Goal: Task Accomplishment & Management: Use online tool/utility

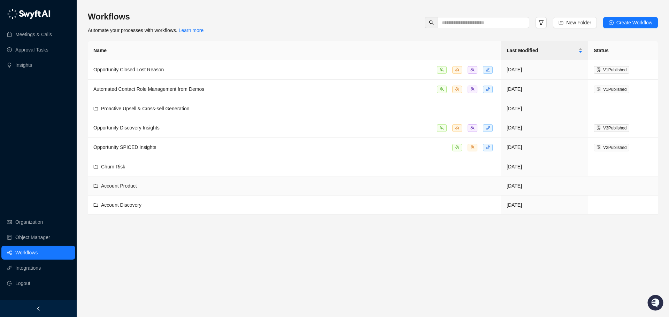
click at [131, 188] on div "Account Product" at bounding box center [119, 186] width 36 height 8
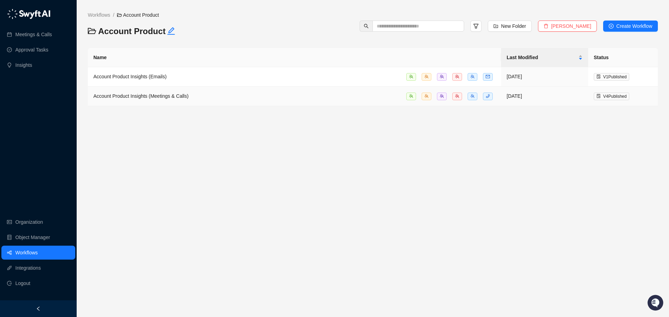
click at [154, 95] on span "Account Product Insights (Meetings & Calls)" at bounding box center [140, 96] width 95 height 6
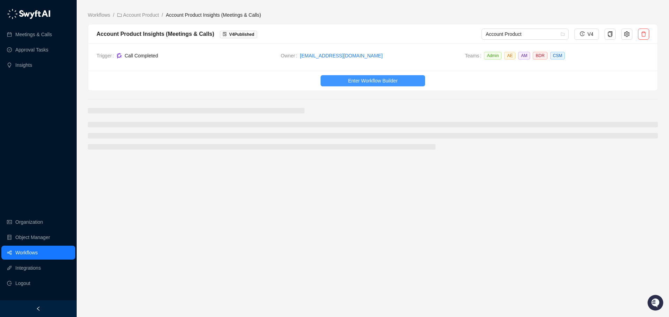
click at [337, 79] on button "Enter Workflow Builder" at bounding box center [373, 80] width 105 height 11
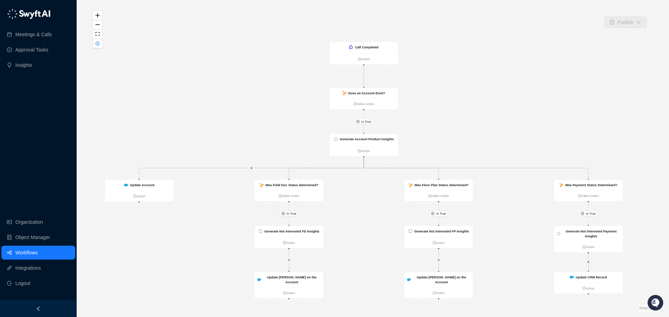
drag, startPoint x: 145, startPoint y: 74, endPoint x: 136, endPoint y: 82, distance: 12.8
click at [136, 83] on div "Is True Is True Is True Is True Call Completed Action Does an Account Exist? Fa…" at bounding box center [373, 159] width 570 height 306
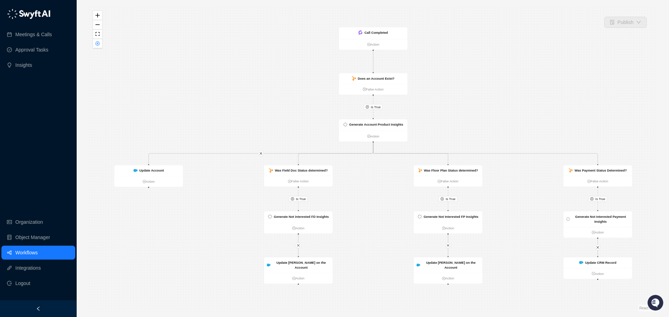
drag, startPoint x: 469, startPoint y: 105, endPoint x: 479, endPoint y: 90, distance: 17.6
click at [479, 90] on div "Is True Is True Is True Is True Call Completed Action Does an Account Exist? Fa…" at bounding box center [373, 159] width 570 height 306
click at [388, 121] on div "Generate Account Product Insights" at bounding box center [373, 125] width 69 height 11
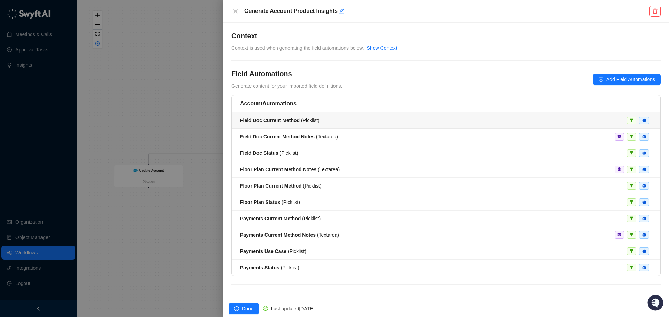
click at [299, 121] on span "Field Doc Current Method ( Picklist )" at bounding box center [279, 121] width 79 height 6
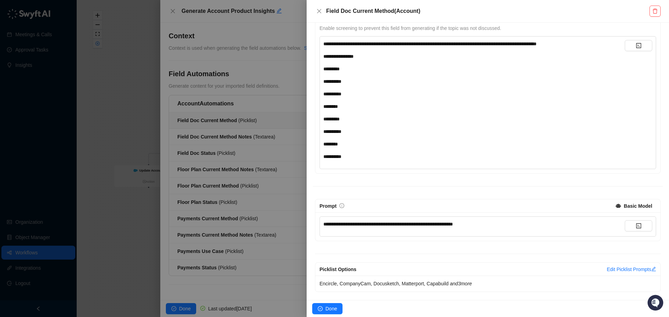
scroll to position [91, 0]
click at [159, 79] on div at bounding box center [334, 158] width 669 height 317
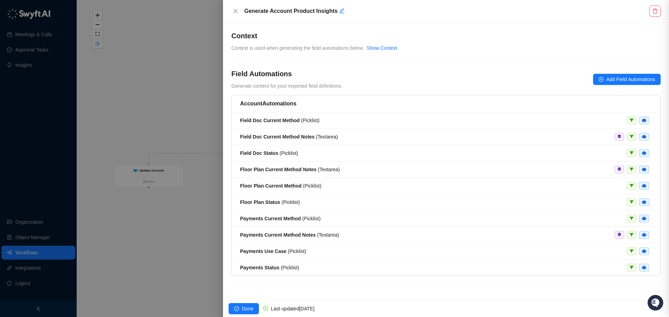
click at [160, 79] on div at bounding box center [334, 158] width 669 height 317
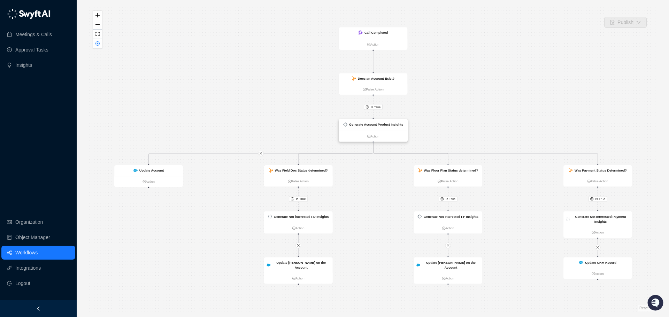
click at [392, 124] on strong "Generate Account Product Insights" at bounding box center [376, 125] width 54 height 4
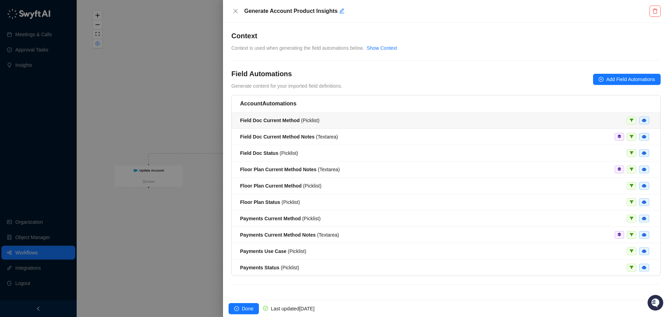
click at [491, 121] on div "Field Doc Current Method ( Picklist )" at bounding box center [446, 121] width 412 height 8
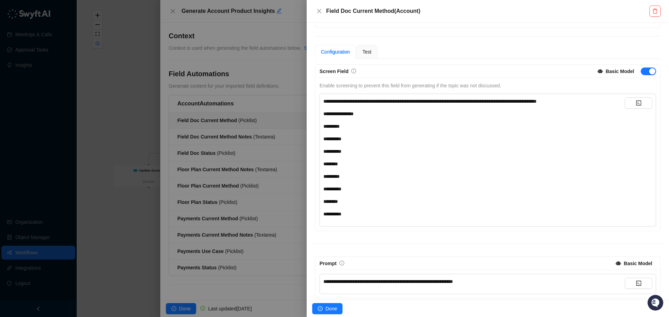
scroll to position [91, 0]
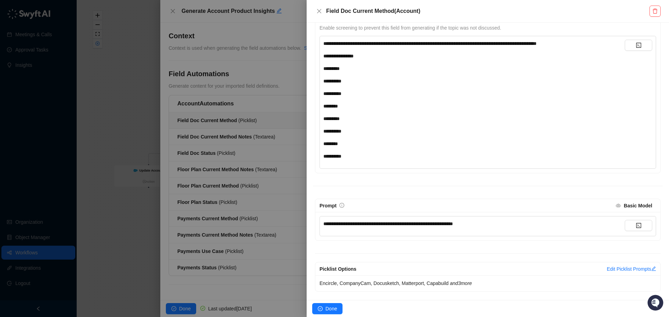
click at [627, 208] on strong "Basic Model" at bounding box center [638, 206] width 29 height 6
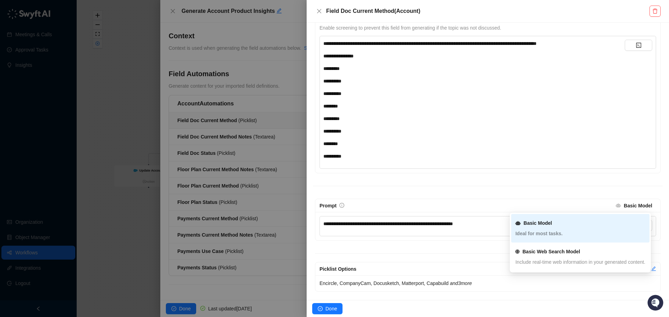
click at [605, 194] on div "**********" at bounding box center [488, 149] width 350 height 285
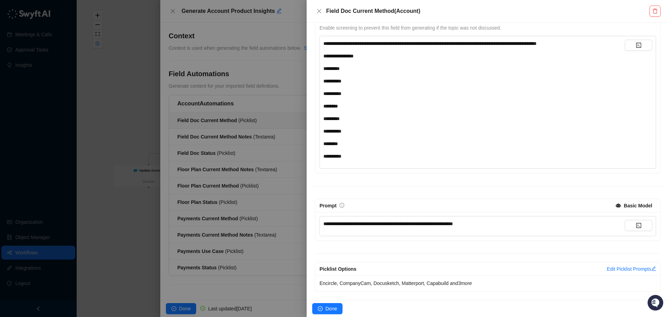
click at [123, 168] on div at bounding box center [334, 158] width 669 height 317
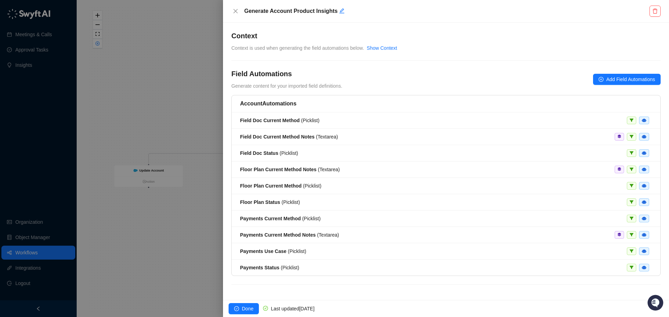
click at [110, 161] on div at bounding box center [334, 158] width 669 height 317
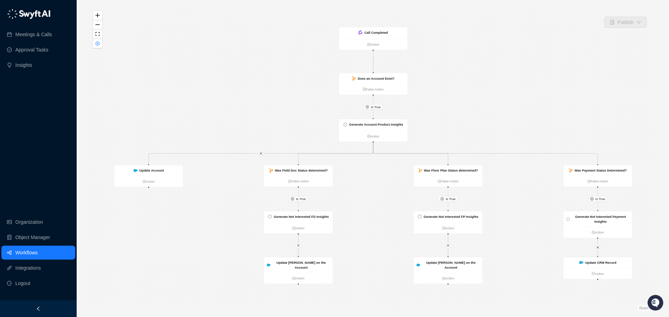
click at [29, 251] on link "Workflows" at bounding box center [26, 253] width 22 height 14
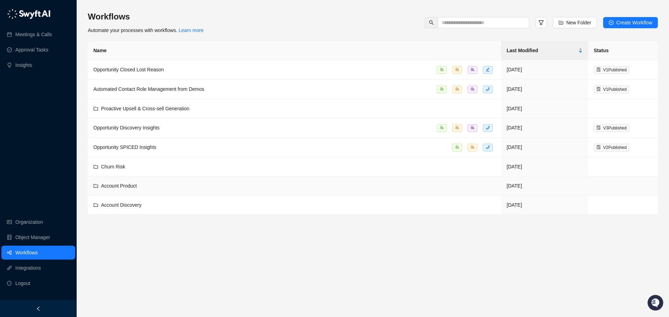
click at [130, 190] on td "Account Product" at bounding box center [294, 186] width 413 height 19
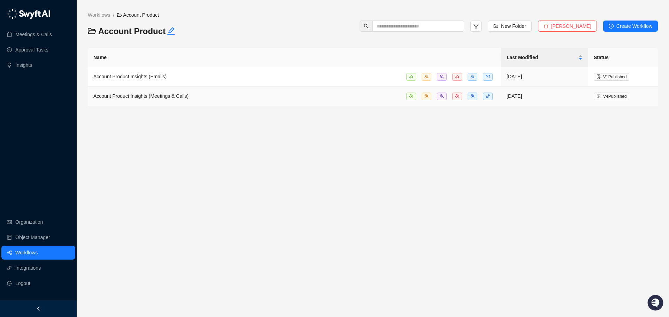
click at [161, 95] on span "Account Product Insights (Meetings & Calls)" at bounding box center [140, 96] width 95 height 6
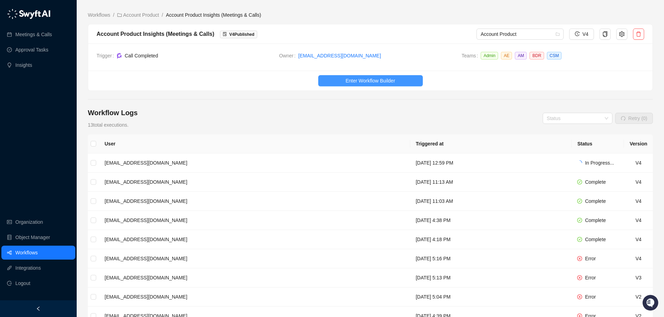
click at [372, 79] on span "Enter Workflow Builder" at bounding box center [369, 81] width 49 height 8
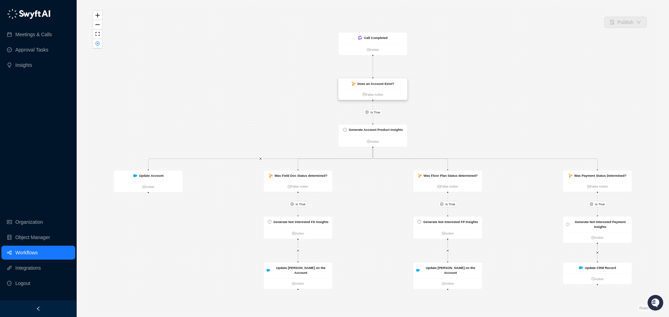
click at [381, 84] on strong "Does an Account Exist?" at bounding box center [375, 84] width 37 height 4
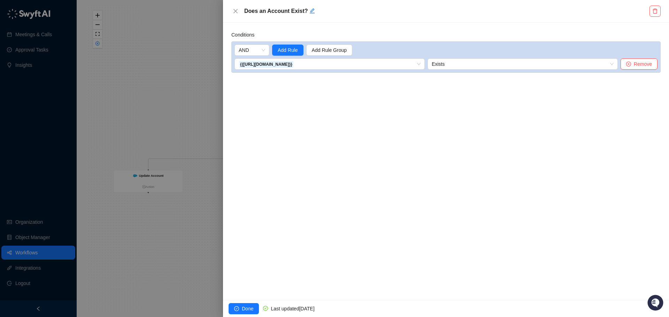
click at [194, 76] on div at bounding box center [334, 158] width 669 height 317
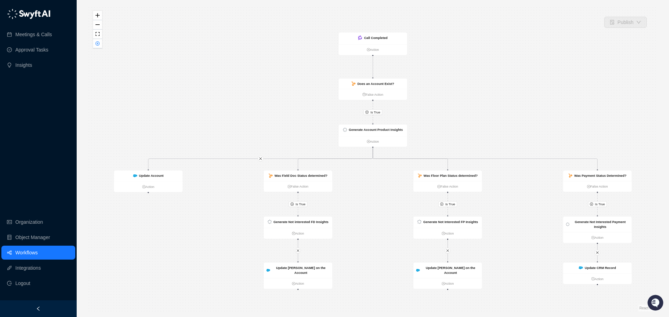
click at [22, 253] on link "Workflows" at bounding box center [26, 253] width 22 height 14
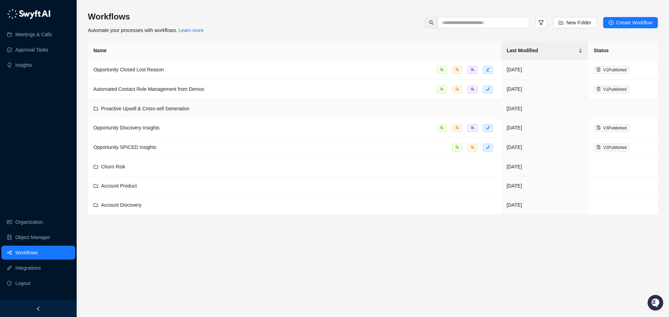
click at [154, 106] on span "Proactive Upsell & Cross-sell Generation" at bounding box center [145, 109] width 88 height 6
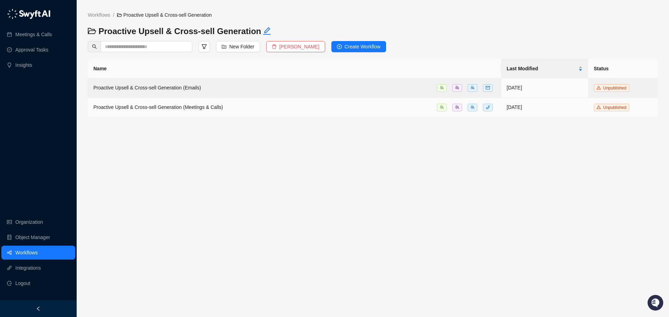
click at [154, 106] on span "Proactive Upsell & Cross-sell Generation (Meetings & Calls)" at bounding box center [158, 108] width 130 height 6
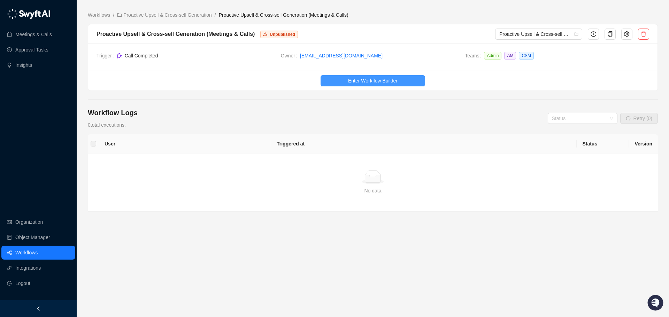
click at [373, 83] on span "Enter Workflow Builder" at bounding box center [372, 81] width 49 height 8
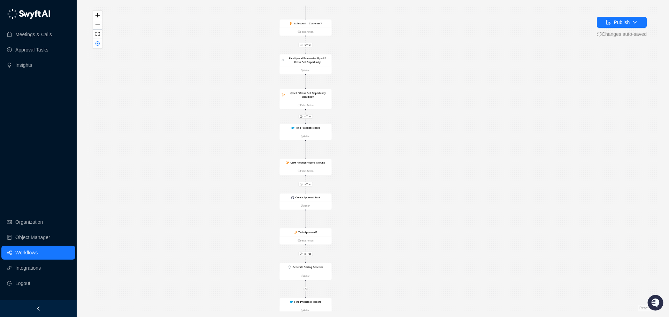
drag, startPoint x: 277, startPoint y: 105, endPoint x: 209, endPoint y: 166, distance: 90.5
click at [209, 166] on div "Is True Is True Is True Is True Call Completed Action Is Account = Customer? Fa…" at bounding box center [373, 159] width 570 height 306
drag, startPoint x: 234, startPoint y: 123, endPoint x: 231, endPoint y: 171, distance: 48.1
click at [231, 171] on div "Is True Is True Is True Is True Call Completed Action Is Account = Customer? Fa…" at bounding box center [373, 159] width 570 height 306
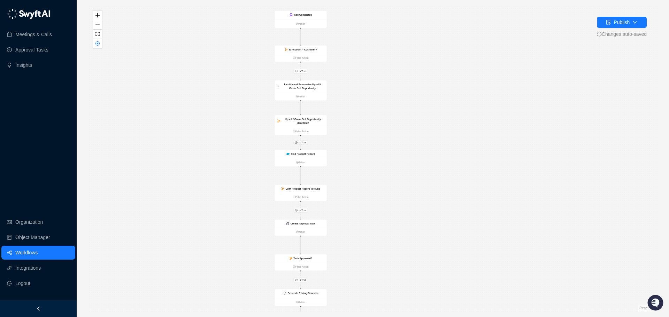
drag, startPoint x: 230, startPoint y: 110, endPoint x: 228, endPoint y: 88, distance: 22.1
click at [228, 88] on div "Is True Is True Is True Is True Call Completed Action Is Account = Customer? Fa…" at bounding box center [373, 159] width 570 height 306
drag, startPoint x: 211, startPoint y: 141, endPoint x: 201, endPoint y: 53, distance: 88.8
click at [202, 83] on div "Is True Is True Is True Is True Call Completed Action Is Account = Customer? Fa…" at bounding box center [373, 159] width 570 height 306
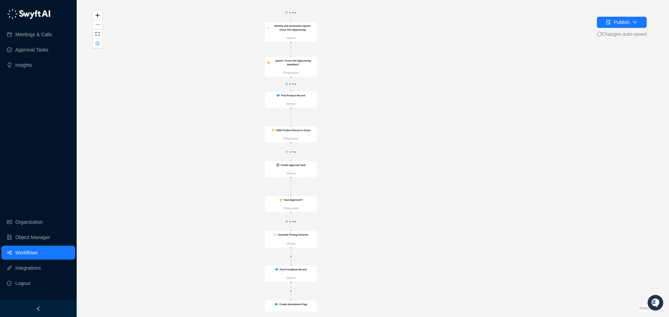
click at [189, 104] on div "Is True Is True Is True Is True Call Completed Action Is Account = Customer? Fa…" at bounding box center [373, 159] width 570 height 306
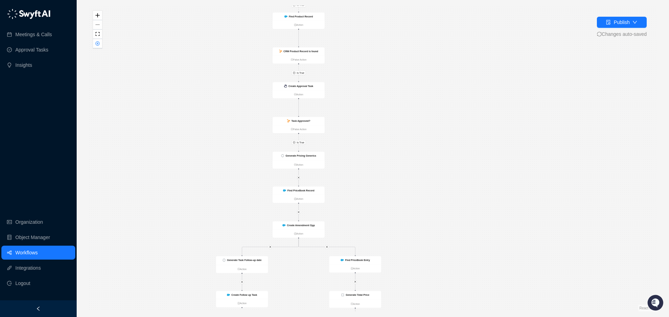
drag, startPoint x: 210, startPoint y: 163, endPoint x: 208, endPoint y: 113, distance: 50.2
click at [209, 131] on div "Is True Is True Is True Is True Call Completed Action Is Account = Customer? Fa…" at bounding box center [373, 159] width 570 height 306
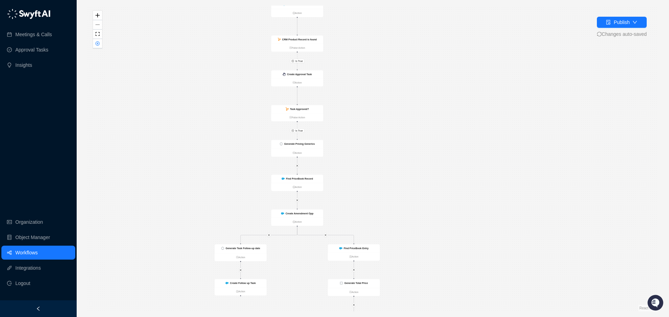
drag, startPoint x: 207, startPoint y: 170, endPoint x: 207, endPoint y: 133, distance: 37.6
click at [207, 133] on div "Is True Is True Is True Is True Call Completed Action Is Account = Customer? Fa…" at bounding box center [373, 159] width 570 height 306
drag, startPoint x: 209, startPoint y: 148, endPoint x: 206, endPoint y: 128, distance: 20.4
click at [206, 128] on div "Is True Is True Is True Is True Call Completed Action Is Account = Customer? Fa…" at bounding box center [373, 159] width 570 height 306
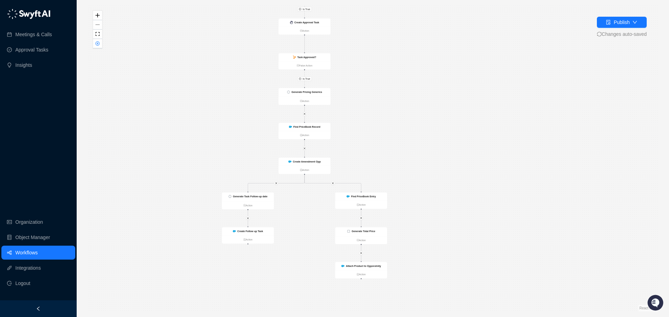
drag, startPoint x: 199, startPoint y: 112, endPoint x: 232, endPoint y: 113, distance: 33.1
click at [242, 134] on div "Is True Is True Is True Is True Call Completed Action Is Account = Customer? Fa…" at bounding box center [373, 159] width 570 height 306
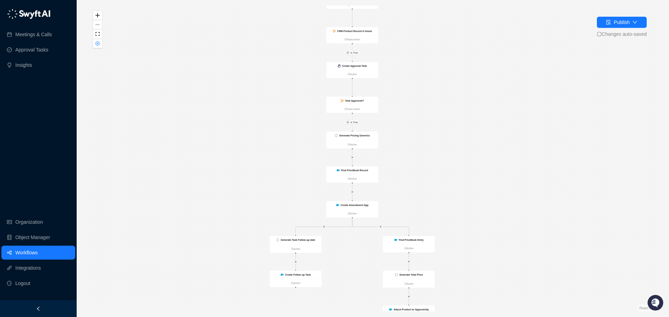
drag, startPoint x: 200, startPoint y: 91, endPoint x: 213, endPoint y: 160, distance: 70.6
click at [212, 162] on div "Is True Is True Is True Is True Call Completed Action Is Account = Customer? Fa…" at bounding box center [373, 159] width 570 height 306
click at [215, 171] on div "Is True Is True Is True Is True Call Completed Action Is Account = Customer? Fa…" at bounding box center [373, 159] width 570 height 306
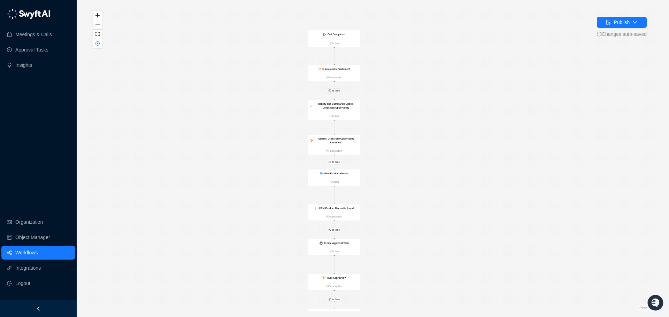
drag, startPoint x: 217, startPoint y: 79, endPoint x: 215, endPoint y: 139, distance: 60.0
click at [217, 142] on div "Is True Is True Is True Is True Call Completed Action Is Account = Customer? Fa…" at bounding box center [373, 159] width 570 height 306
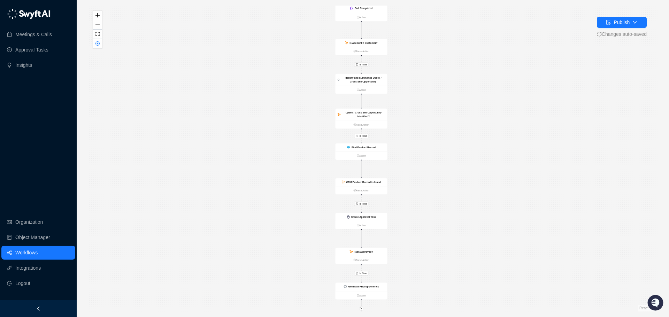
drag, startPoint x: 201, startPoint y: 116, endPoint x: 254, endPoint y: 104, distance: 54.2
click at [254, 104] on div "Is True Is True Is True Is True Call Completed Action Is Account = Customer? Fa…" at bounding box center [373, 159] width 570 height 306
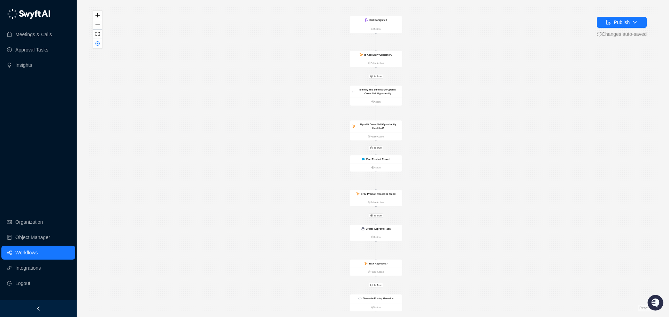
drag, startPoint x: 255, startPoint y: 118, endPoint x: 273, endPoint y: 130, distance: 21.1
click at [273, 130] on div "Is True Is True Is True Is True Call Completed Action Is Account = Customer? Fa…" at bounding box center [373, 159] width 570 height 306
click at [28, 251] on link "Workflows" at bounding box center [26, 253] width 22 height 14
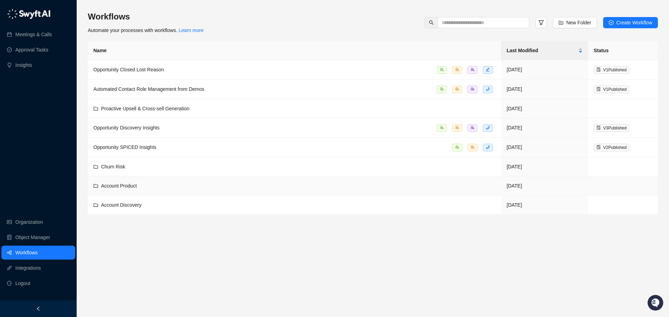
click at [149, 184] on div "Account Product" at bounding box center [294, 186] width 402 height 8
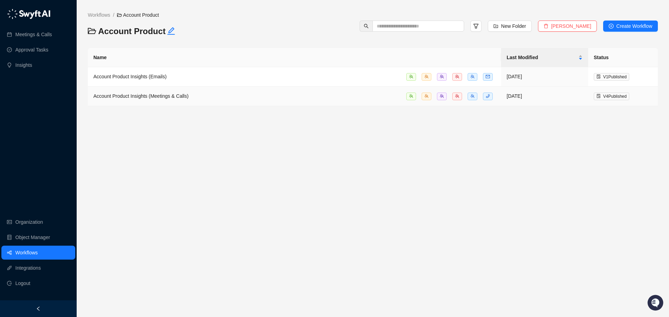
click at [154, 101] on td "Account Product Insights (Meetings & Calls)" at bounding box center [294, 97] width 413 height 20
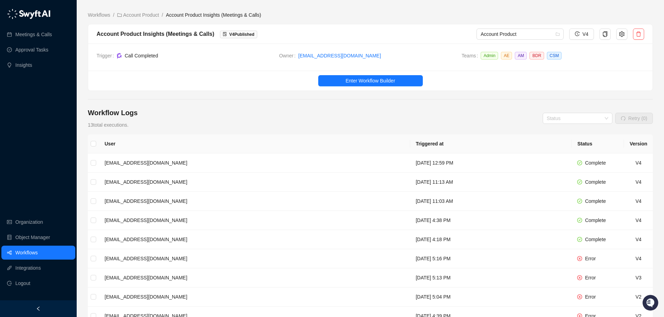
drag, startPoint x: 219, startPoint y: 124, endPoint x: 209, endPoint y: 107, distance: 19.8
click at [209, 107] on main "Workflows / Account Product / Account Product Insights (Meetings & Calls) Accou…" at bounding box center [370, 215] width 565 height 409
click at [207, 110] on div "Workflow Logs 13 total executions. Status Retry (0)" at bounding box center [370, 118] width 565 height 21
click at [363, 79] on span "Enter Workflow Builder" at bounding box center [369, 81] width 49 height 8
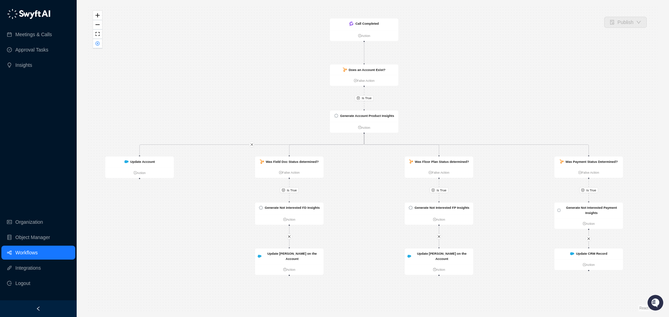
drag, startPoint x: 272, startPoint y: 118, endPoint x: 263, endPoint y: 102, distance: 18.3
click at [263, 102] on div "Is True Is True Is True Is True Call Completed Action Does an Account Exist? Fa…" at bounding box center [373, 159] width 570 height 306
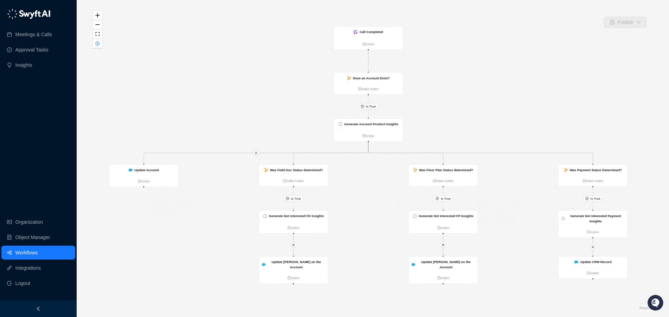
drag, startPoint x: 263, startPoint y: 102, endPoint x: 275, endPoint y: 123, distance: 24.5
click at [275, 123] on div "Is True Is True Is True Is True Call Completed Action Does an Account Exist? Fa…" at bounding box center [373, 159] width 570 height 306
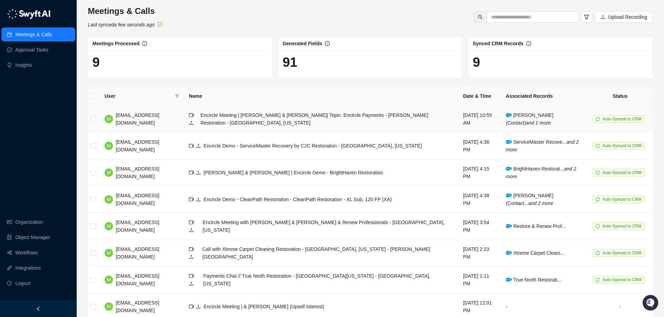
click at [407, 115] on div "Encircle Meeting | [PERSON_NAME] & [PERSON_NAME]| Topic: Encircle Payments - [P…" at bounding box center [325, 118] width 251 height 15
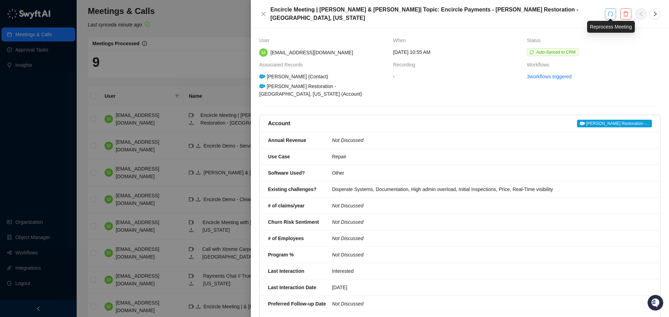
click at [612, 12] on icon "redo" at bounding box center [611, 14] width 6 height 6
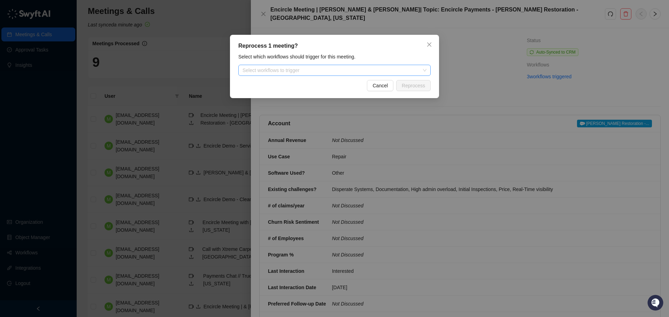
click at [336, 71] on div at bounding box center [331, 70] width 182 height 5
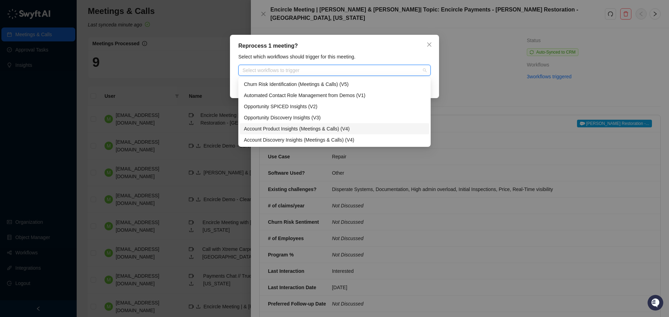
click at [315, 130] on div "Account Product Insights (Meetings & Calls) (V4)" at bounding box center [334, 129] width 181 height 8
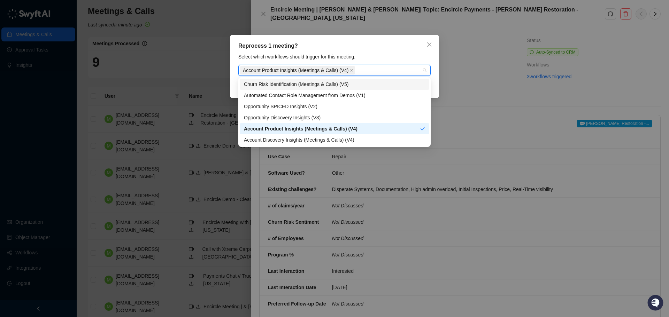
click at [384, 55] on div "Select which workflows should trigger for this meeting." at bounding box center [334, 57] width 197 height 8
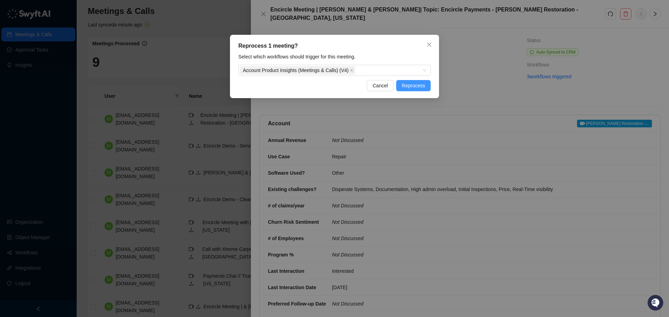
click at [423, 85] on span "Reprocess" at bounding box center [413, 86] width 23 height 8
